Goal: Information Seeking & Learning: Learn about a topic

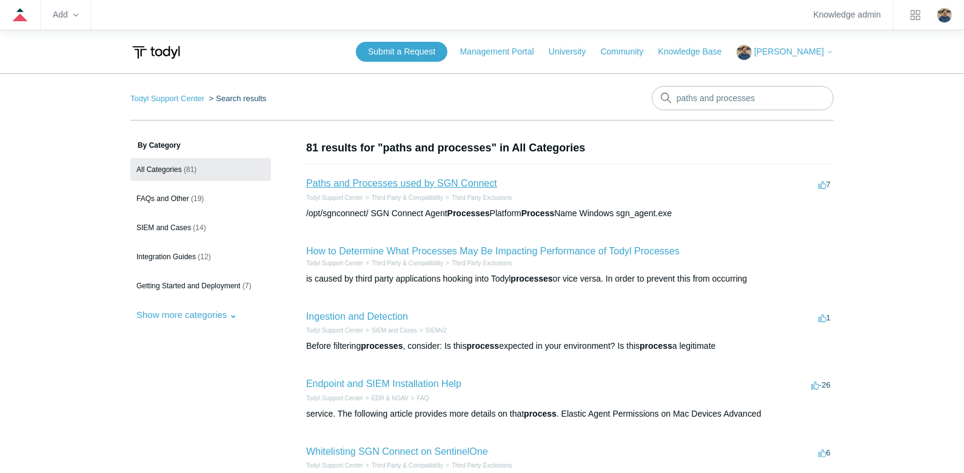
click at [392, 180] on link "Paths and Processes used by SGN Connect" at bounding box center [401, 183] width 191 height 10
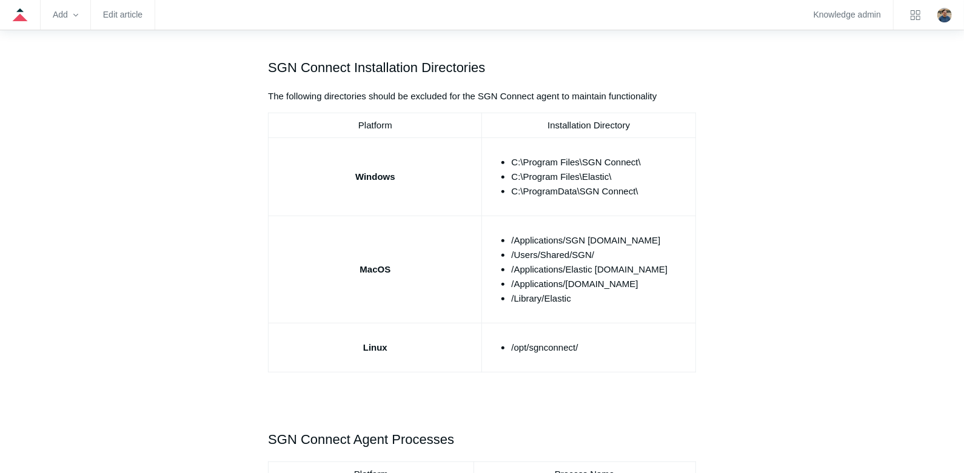
scroll to position [424, 0]
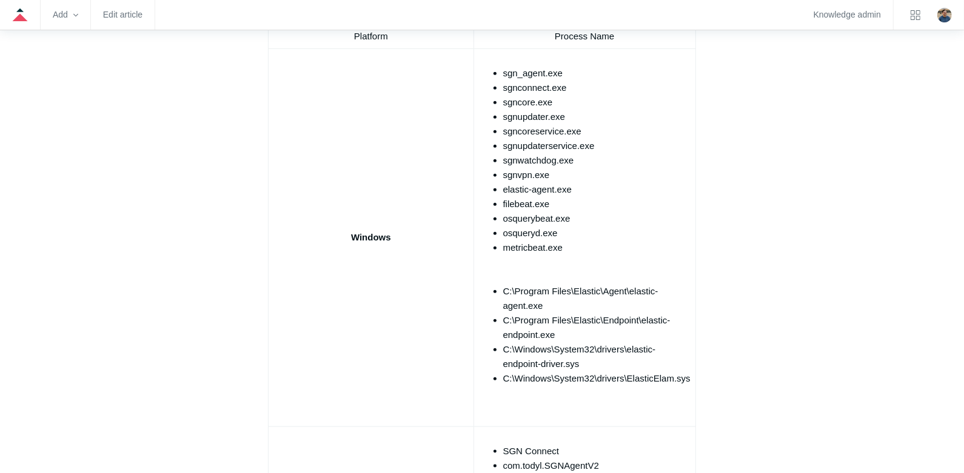
scroll to position [788, 0]
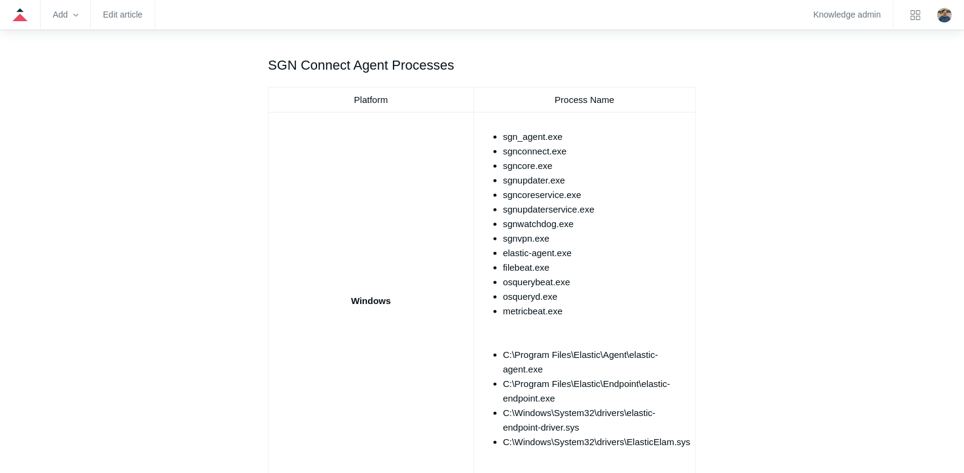
click at [296, 367] on td "Windows" at bounding box center [371, 301] width 205 height 378
click at [76, 422] on main "Todyl Support Center Third Party & Compatibility Third Party Exclusions Article…" at bounding box center [482, 290] width 964 height 2010
click at [73, 187] on main "Todyl Support Center Third Party & Compatibility Third Party Exclusions Article…" at bounding box center [482, 290] width 964 height 2010
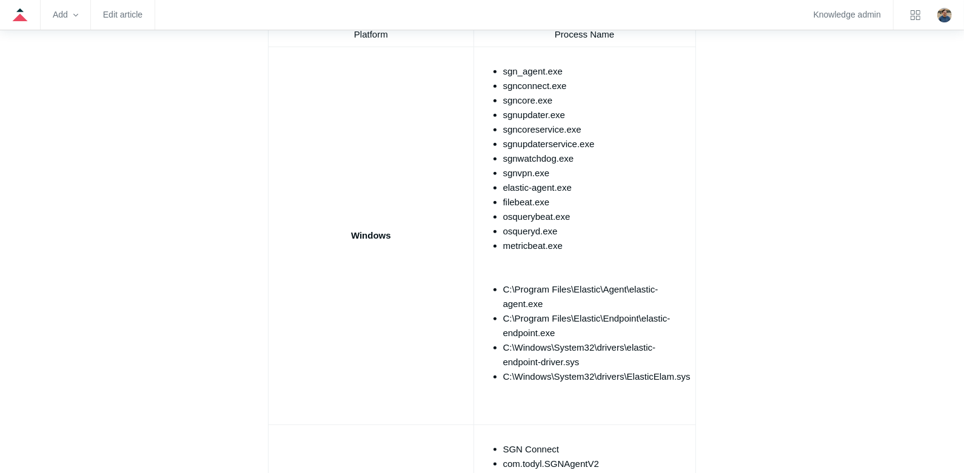
scroll to position [849, 0]
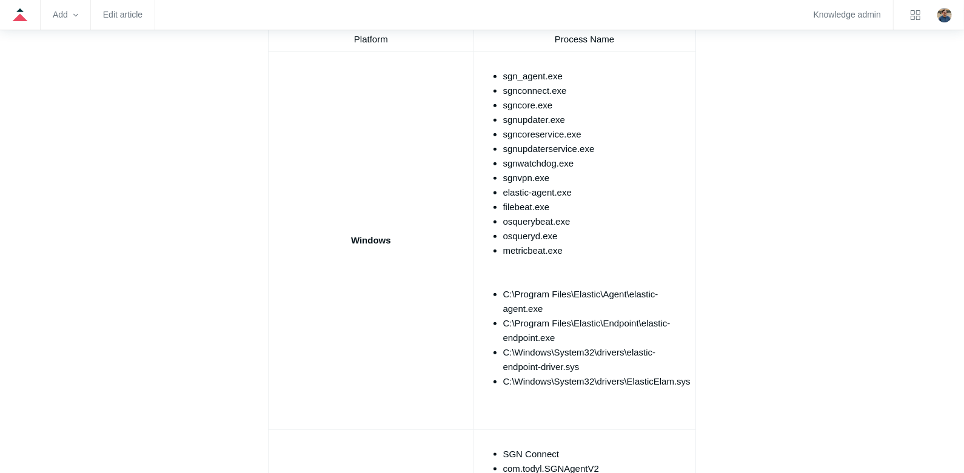
click at [188, 253] on aside "Articles in this section Threatlocker Allow List Allow Listing Todyl with Threa…" at bounding box center [189, 256] width 119 height 1931
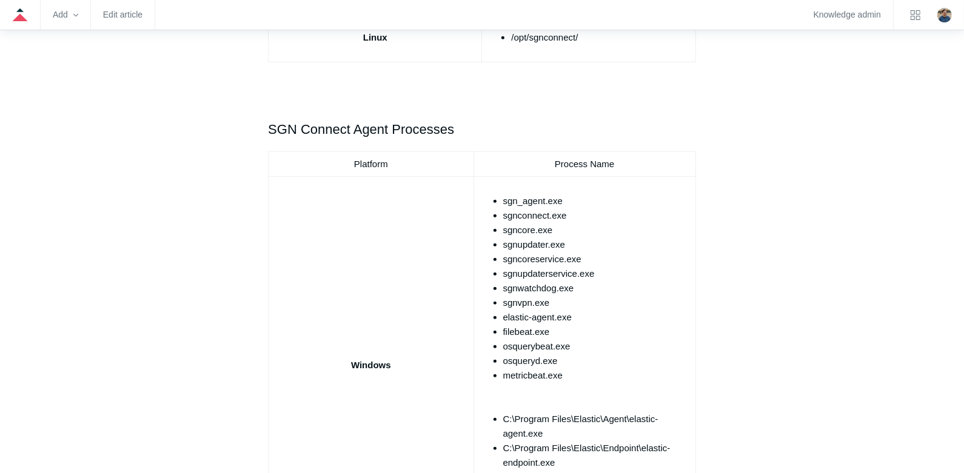
scroll to position [727, 0]
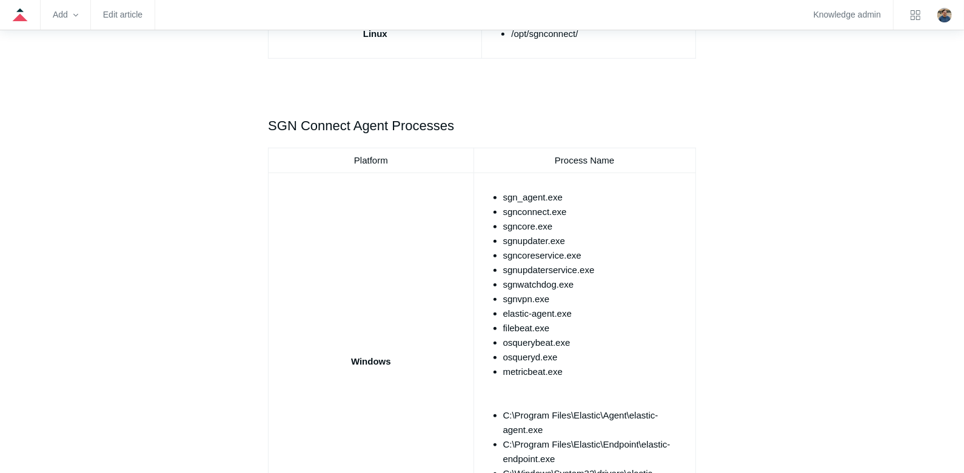
click at [154, 275] on aside "Articles in this section Threatlocker Allow List Allow Listing Todyl with Threa…" at bounding box center [189, 378] width 119 height 1931
click at [129, 353] on main "Todyl Support Center Third Party & Compatibility Third Party Exclusions Article…" at bounding box center [482, 351] width 964 height 2010
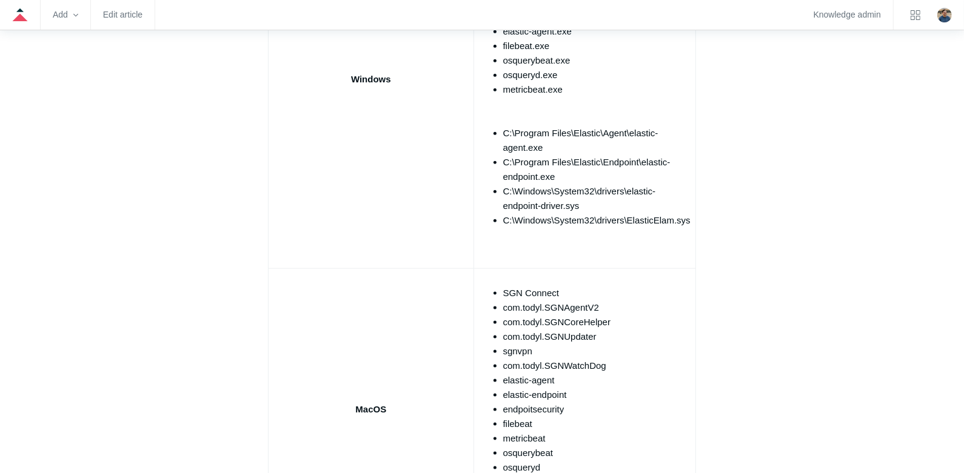
scroll to position [1152, 0]
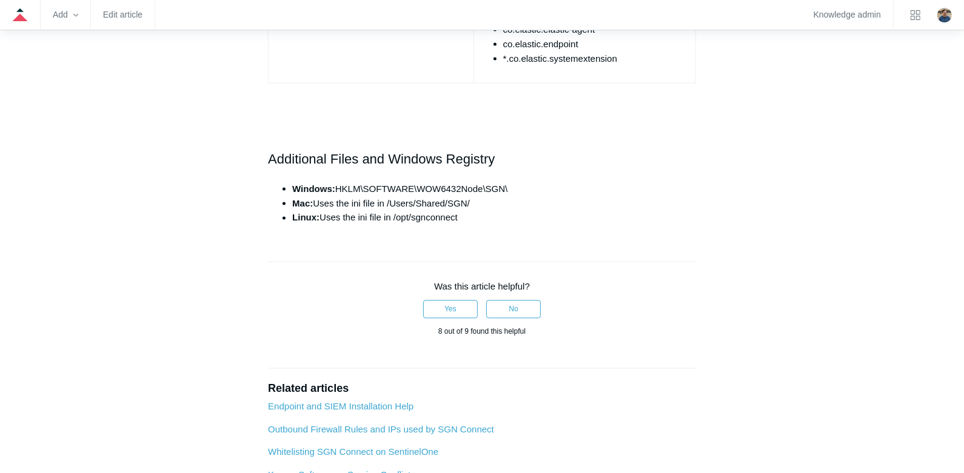
scroll to position [1516, 0]
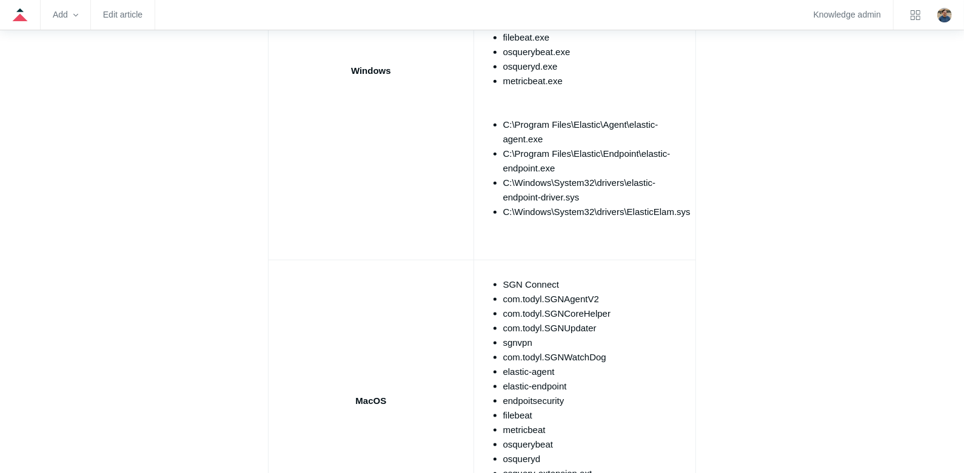
scroll to position [909, 0]
